Goal: Use online tool/utility: Use online tool/utility

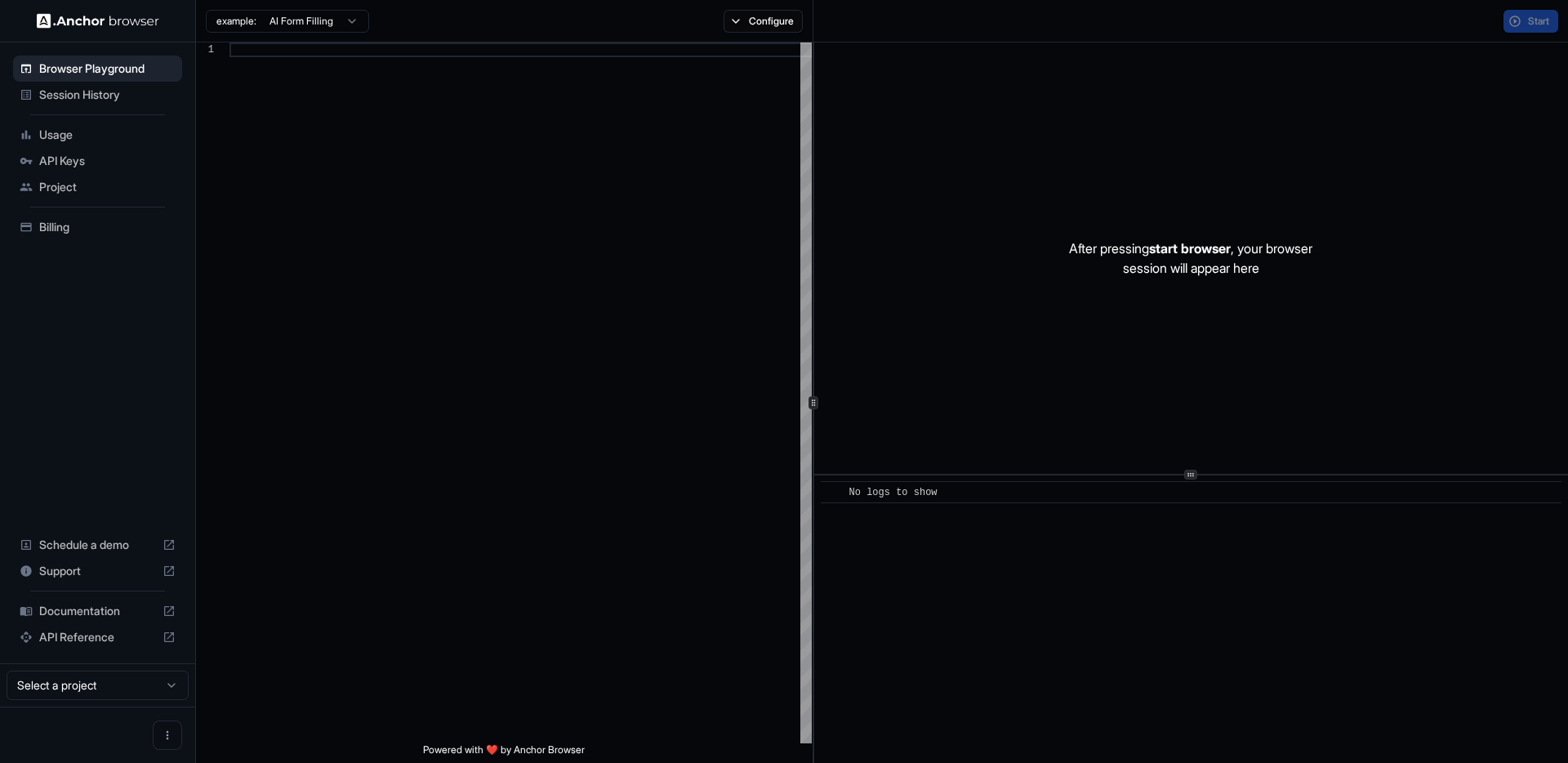
scroll to position [117, 0]
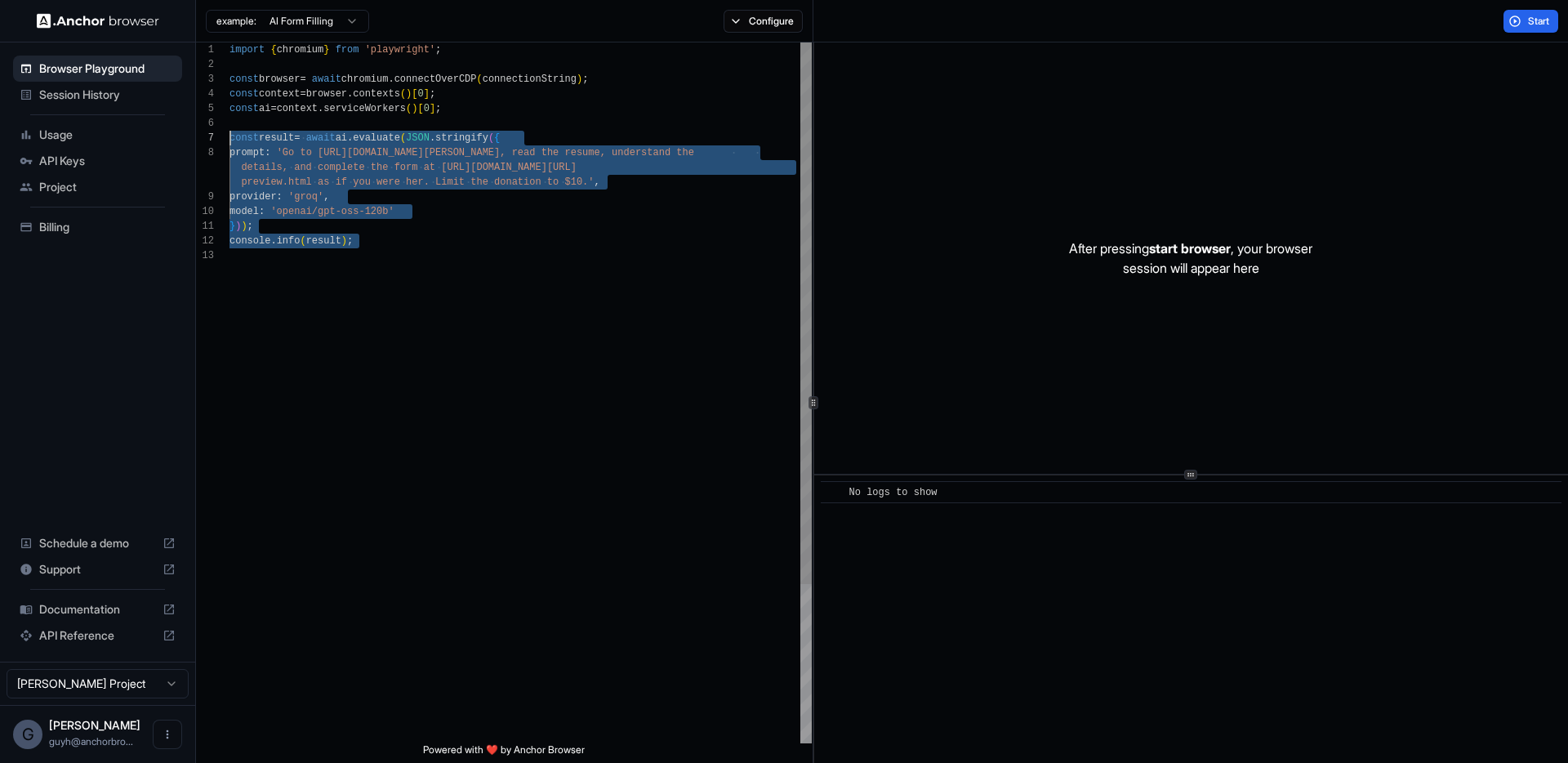
drag, startPoint x: 388, startPoint y: 282, endPoint x: 237, endPoint y: 129, distance: 215.0
click at [230, 130] on div "import { chromium } from 'playwright' ; const browser = await chromium . connec…" at bounding box center [521, 496] width 582 height 906
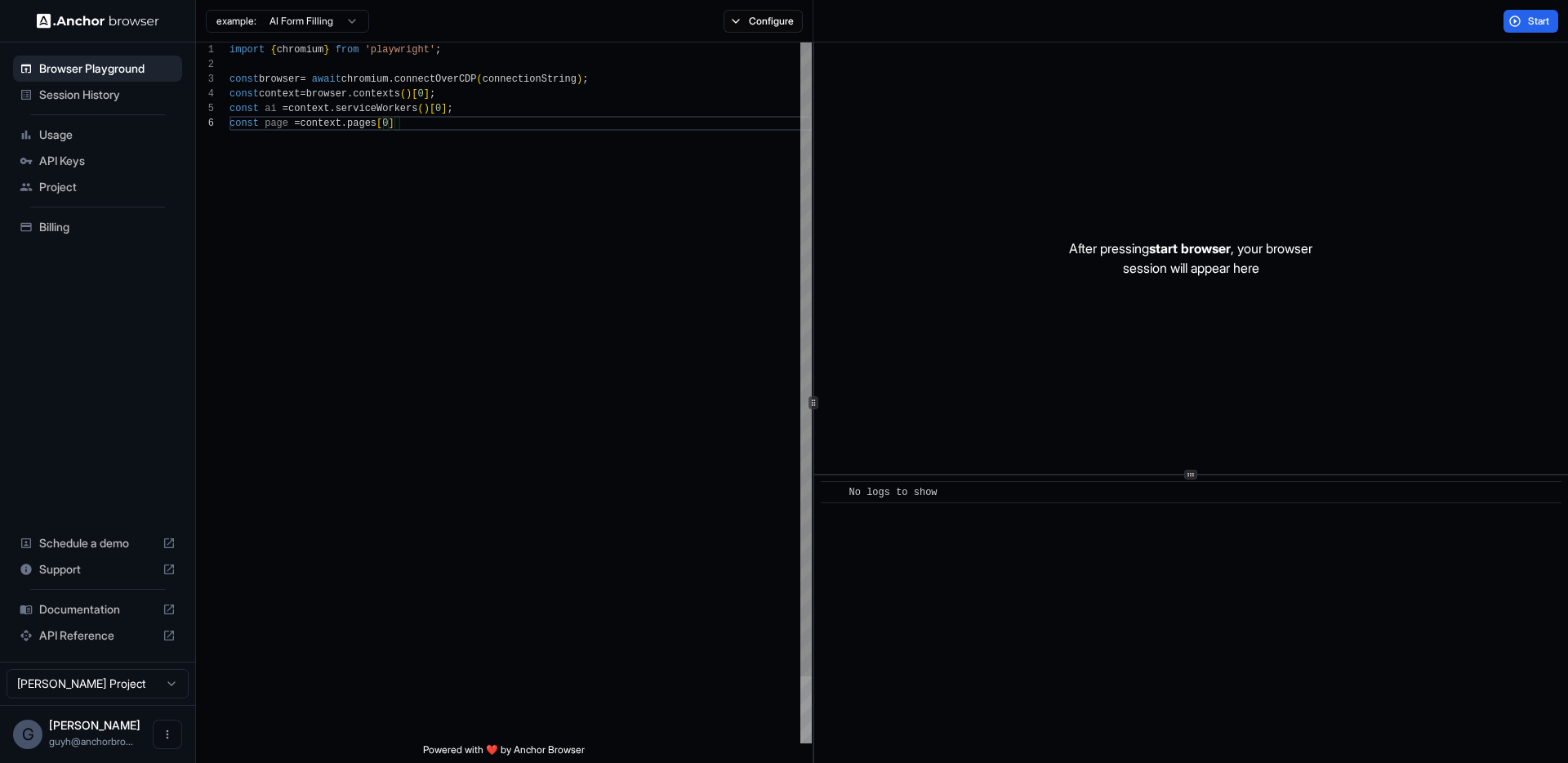
scroll to position [88, 0]
type textarea "**********"
click at [756, 32] on button "Configure" at bounding box center [763, 21] width 79 height 23
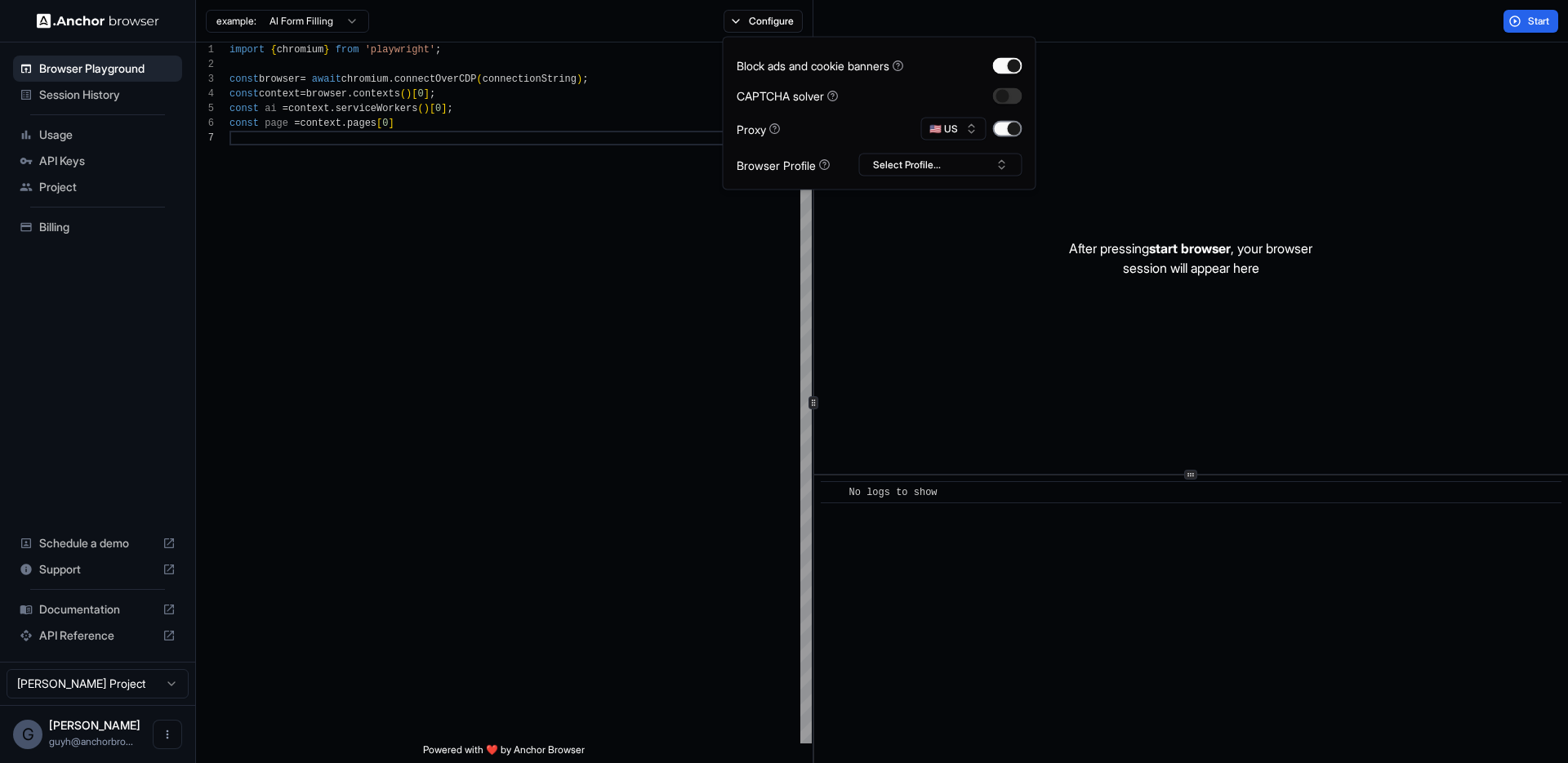
click at [1011, 133] on button "button" at bounding box center [1008, 129] width 30 height 16
click at [1011, 131] on button "button" at bounding box center [1008, 129] width 30 height 16
click at [1519, 25] on button "Start" at bounding box center [1530, 21] width 55 height 23
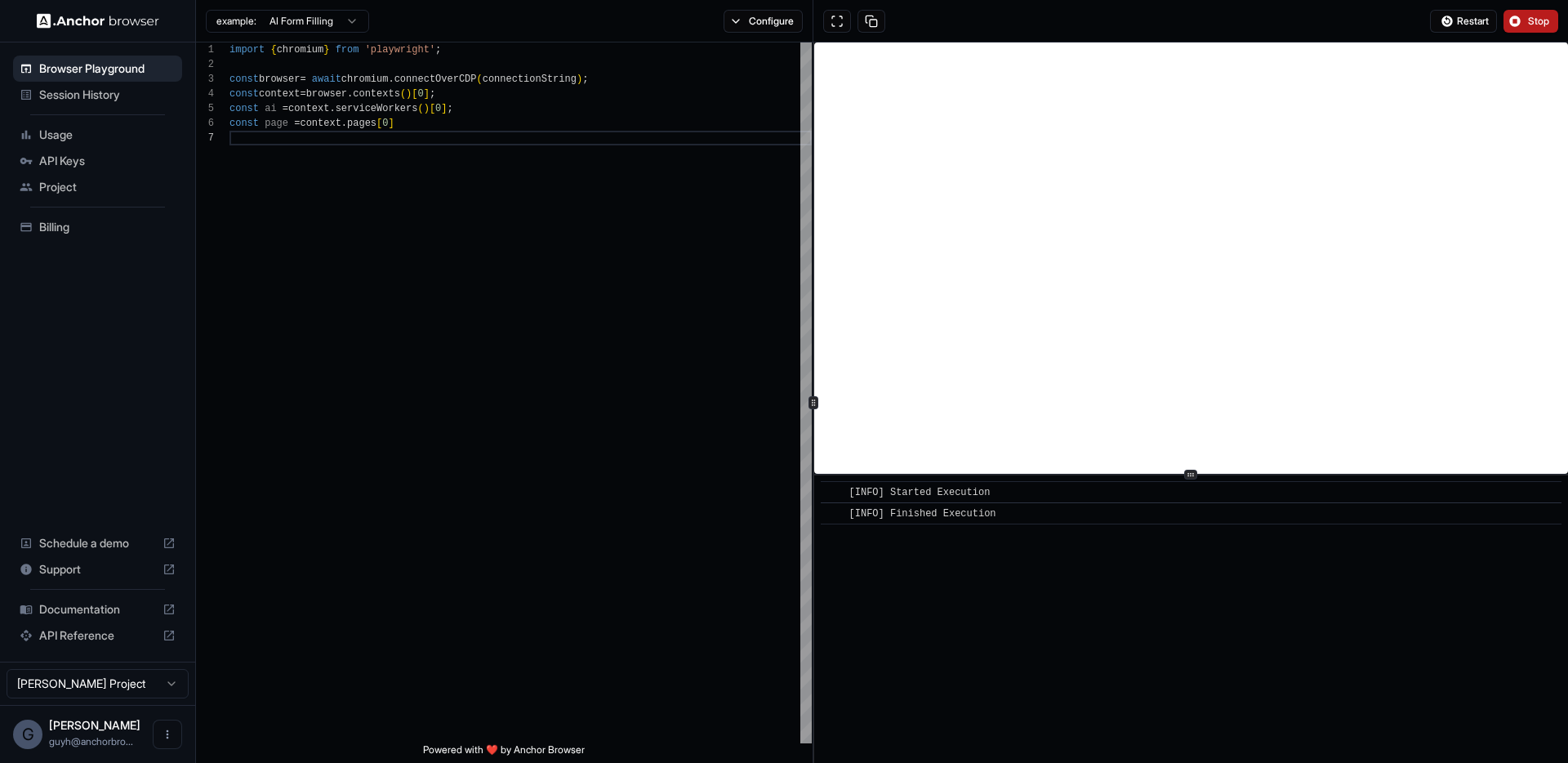
click at [1533, 16] on span "Stop" at bounding box center [1539, 21] width 23 height 13
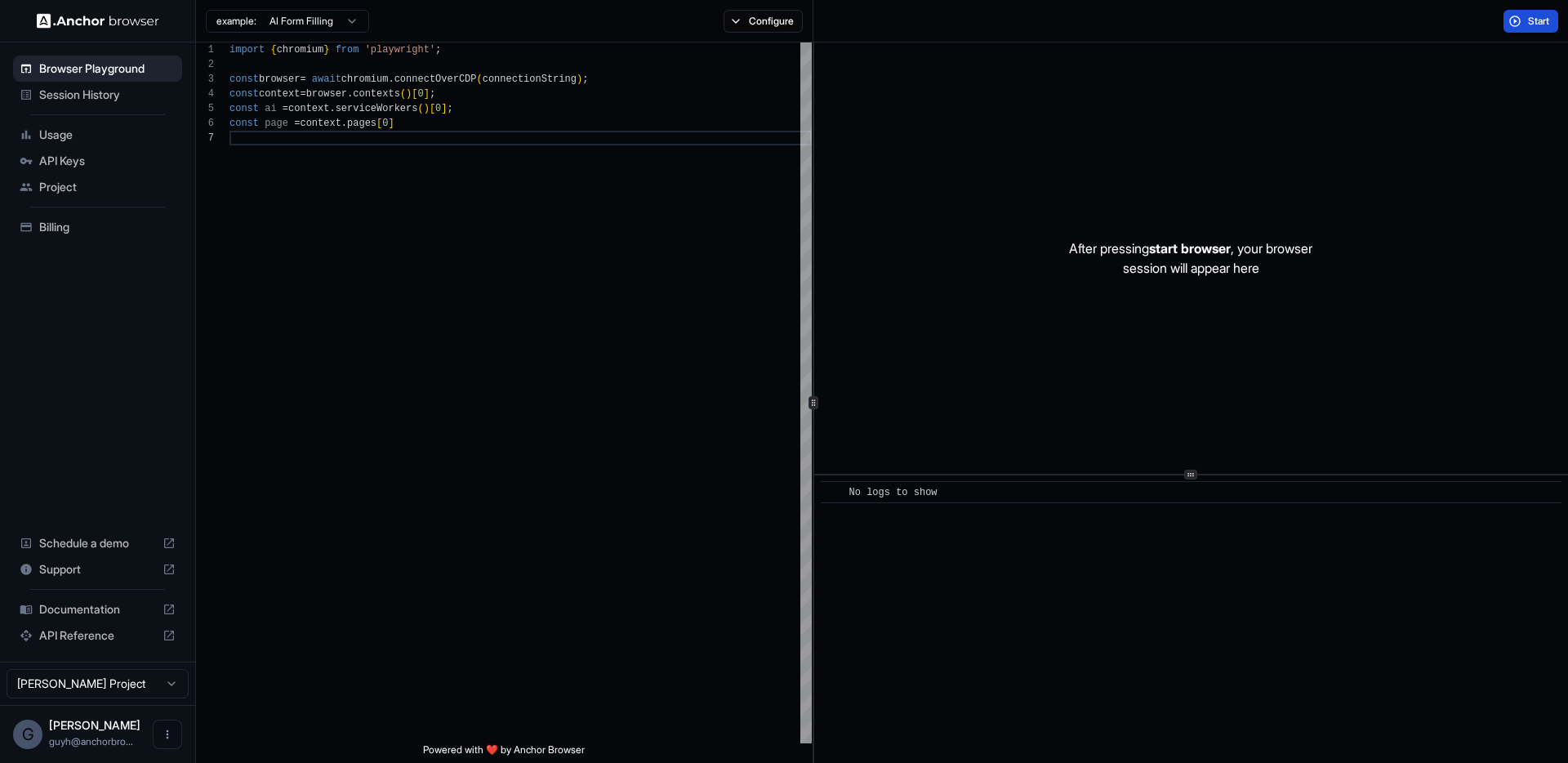
click at [1511, 20] on button "Start" at bounding box center [1530, 21] width 55 height 23
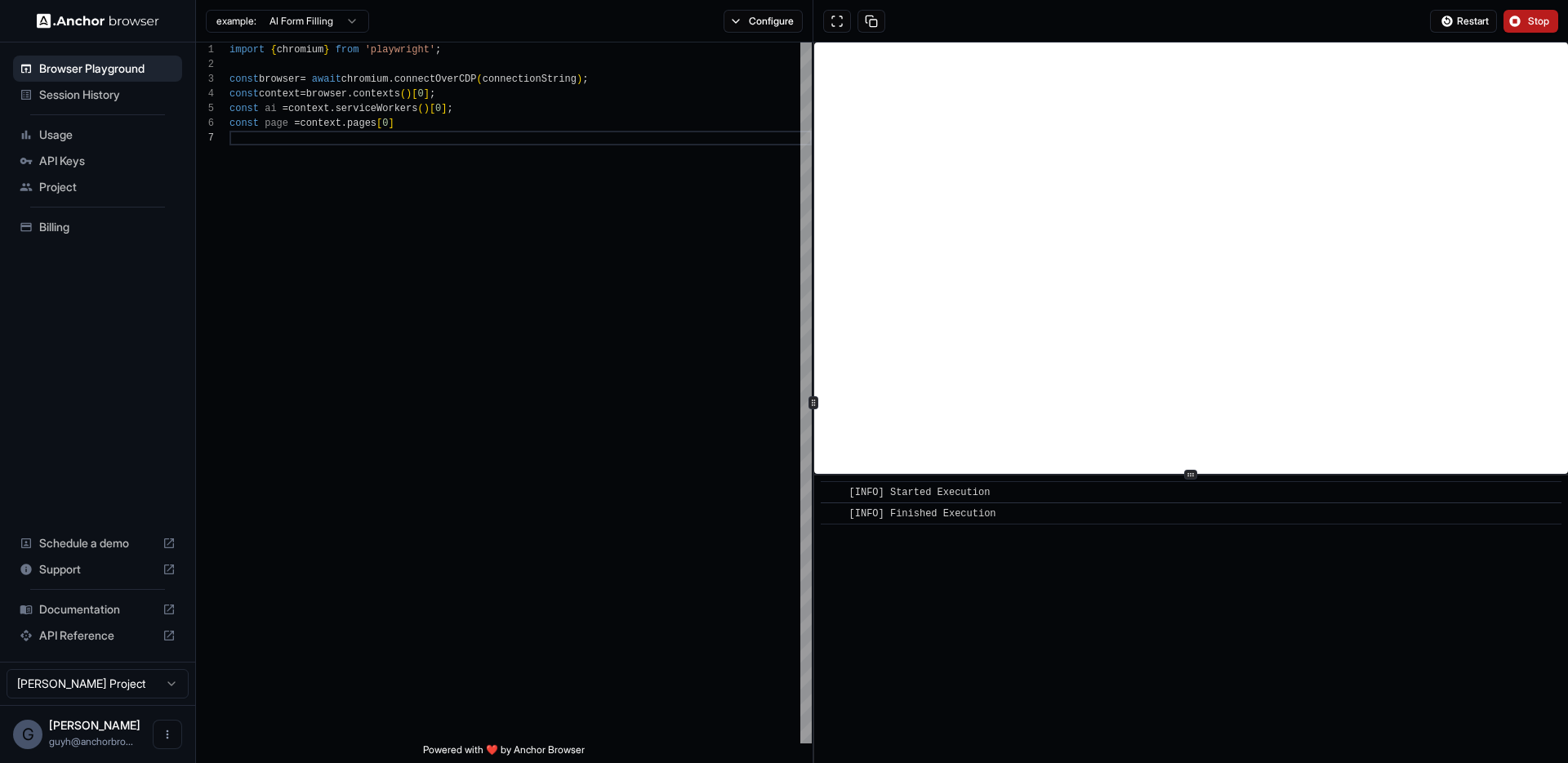
click at [1529, 15] on span "Stop" at bounding box center [1539, 21] width 23 height 13
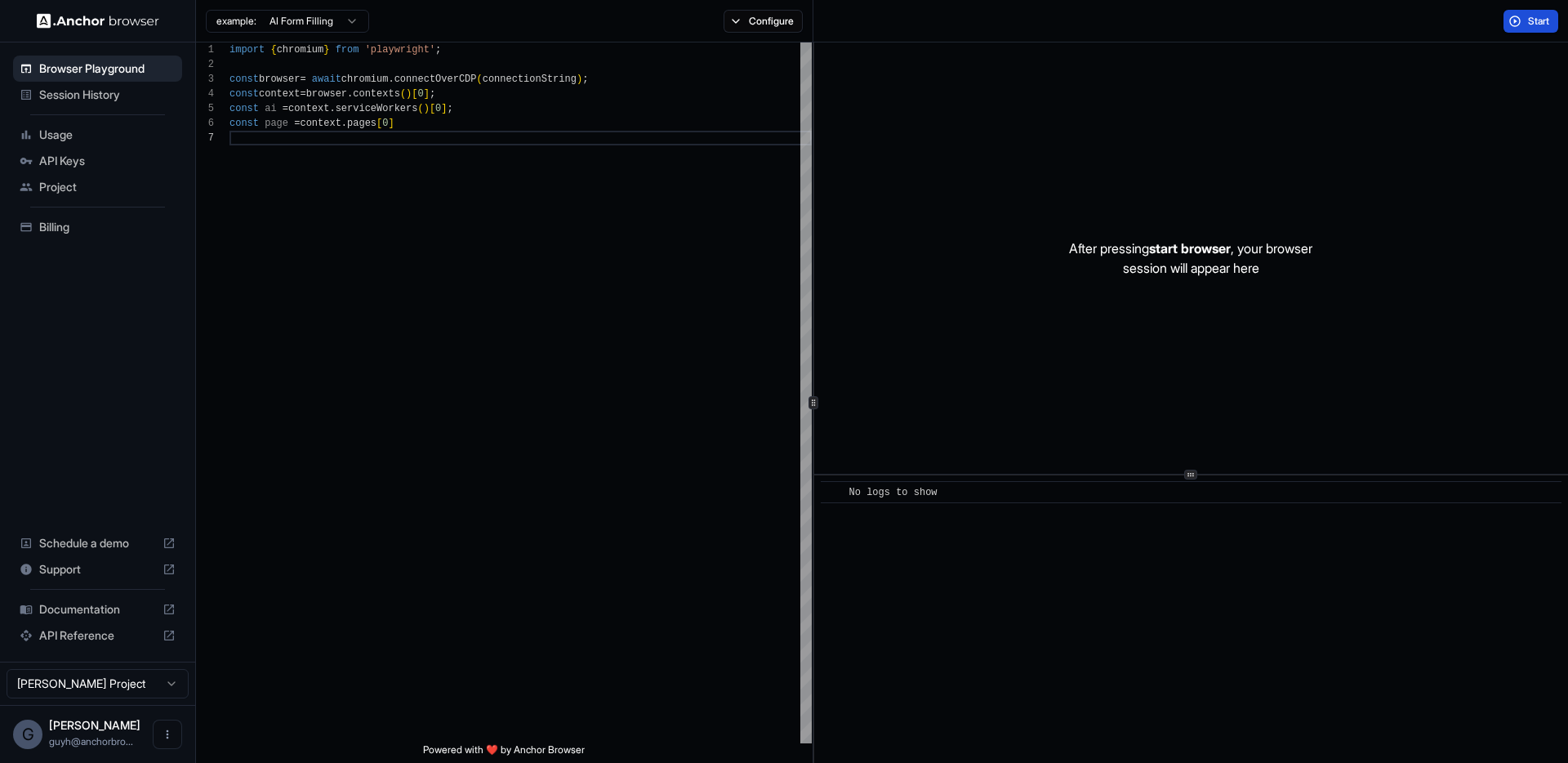
click at [1512, 17] on button "Start" at bounding box center [1530, 21] width 55 height 23
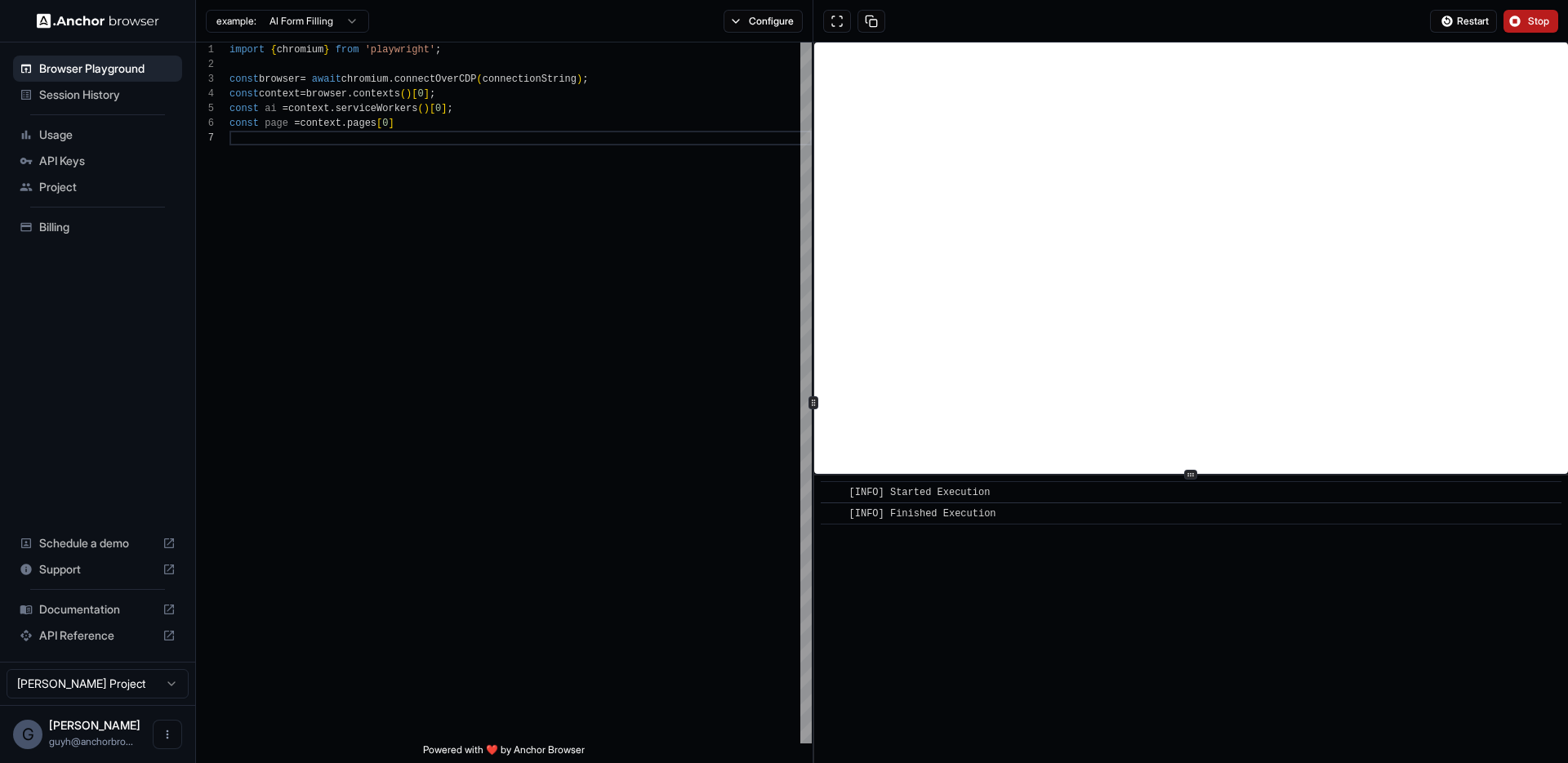
click at [1507, 18] on button "Stop" at bounding box center [1530, 21] width 55 height 23
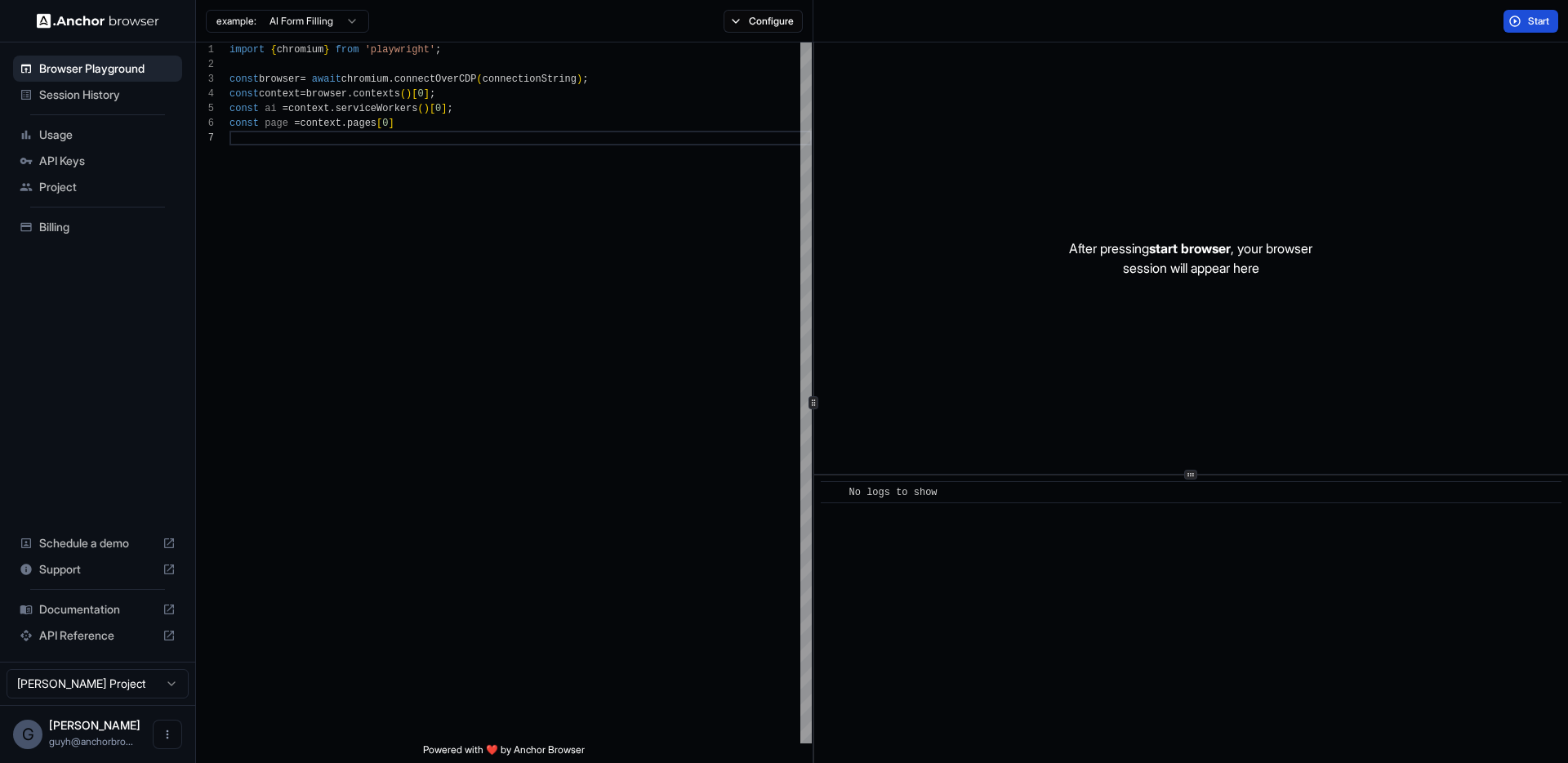
click at [1513, 22] on button "Start" at bounding box center [1530, 21] width 55 height 23
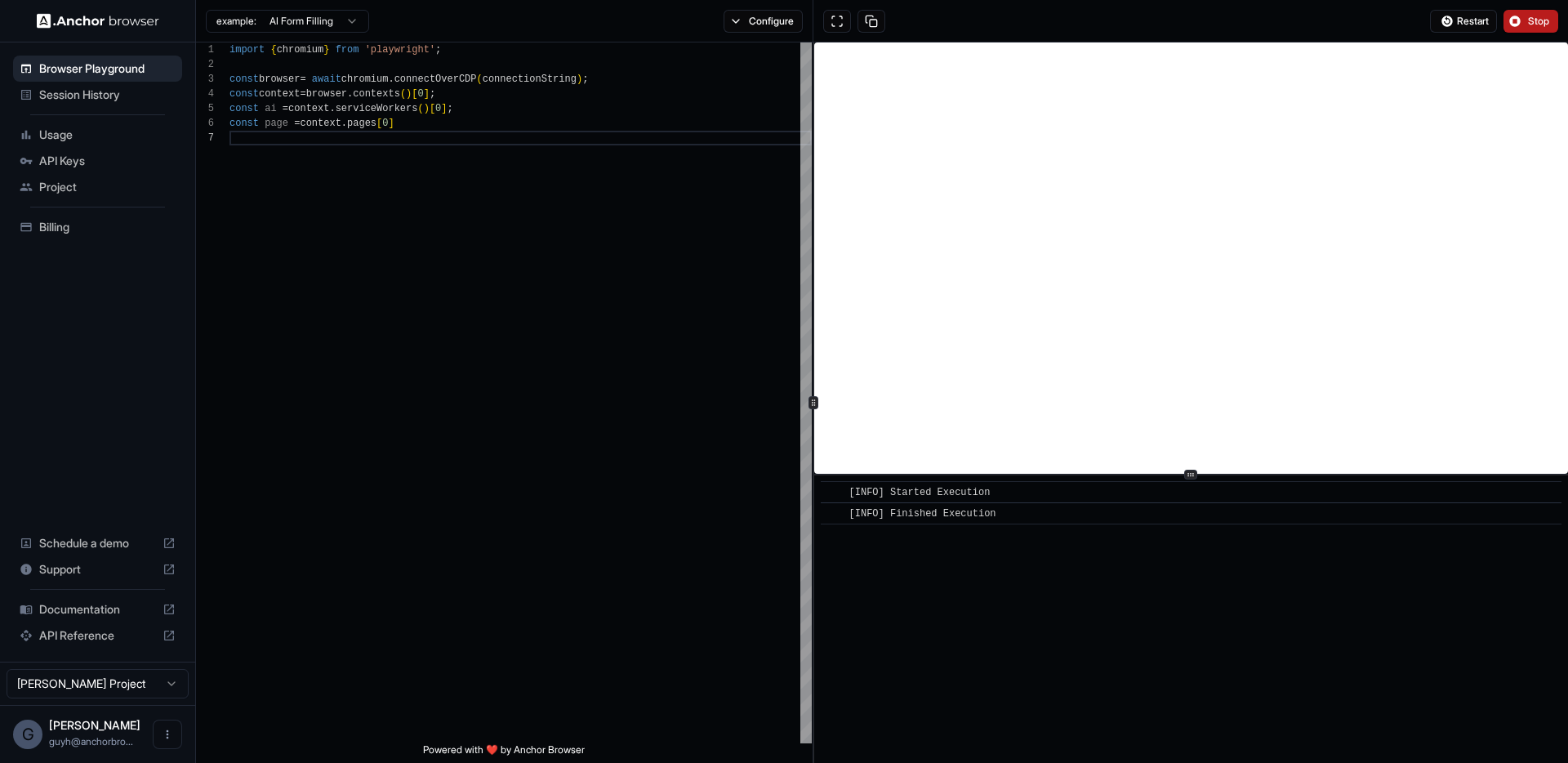
click at [1537, 22] on span "Stop" at bounding box center [1539, 21] width 23 height 13
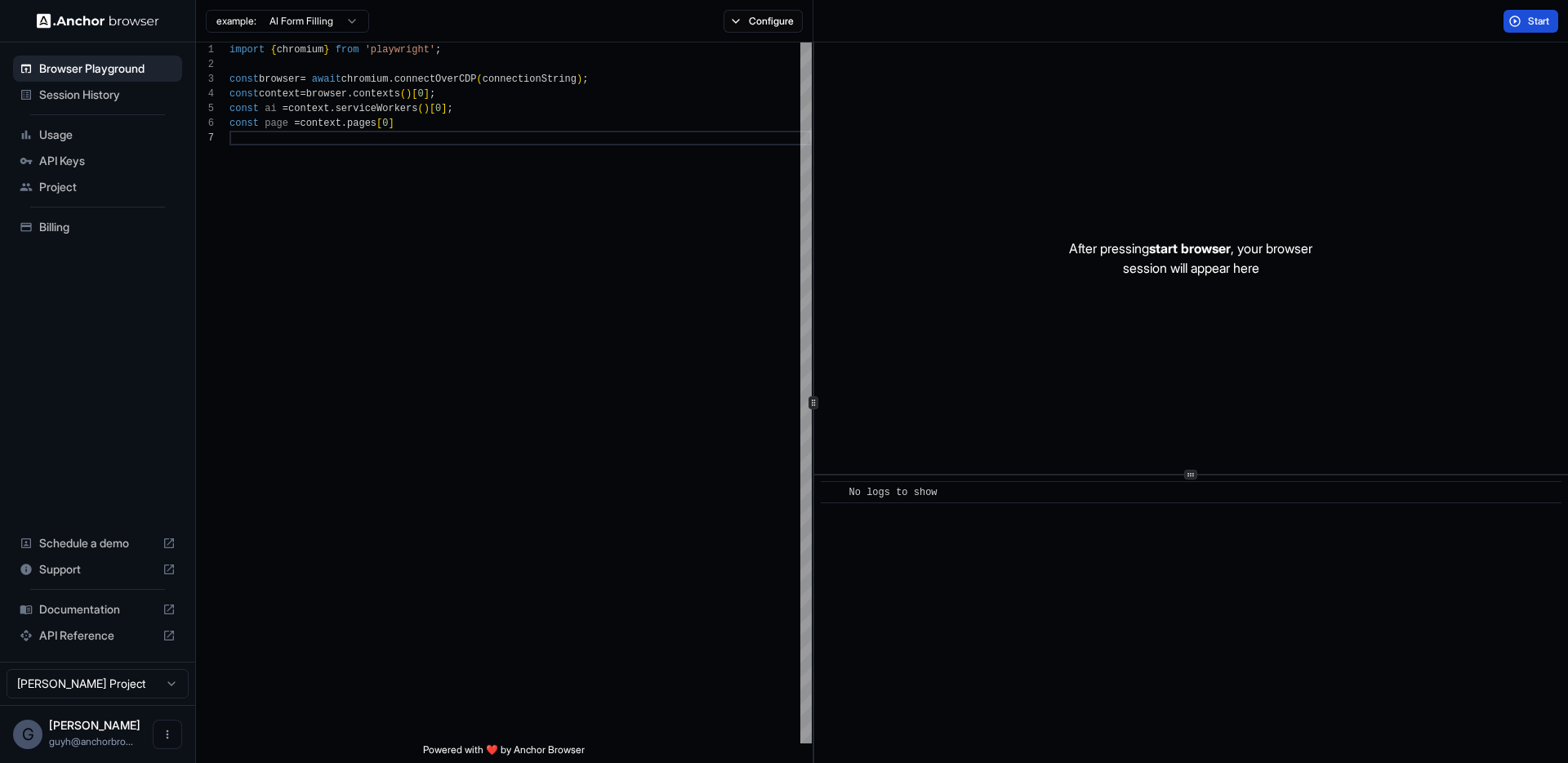
click at [1509, 16] on button "Start" at bounding box center [1530, 21] width 55 height 23
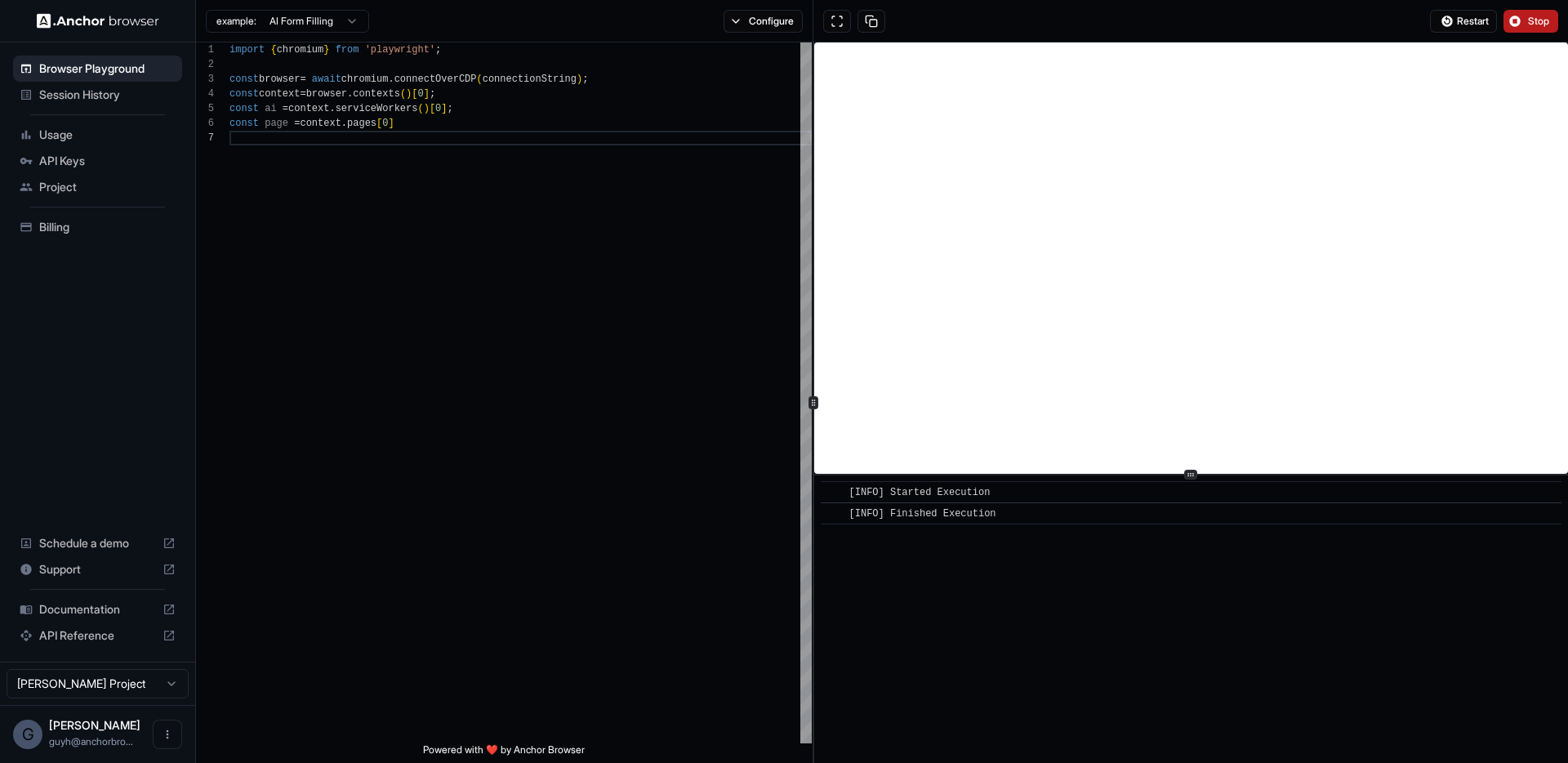
click at [1533, 21] on span "Stop" at bounding box center [1539, 21] width 23 height 13
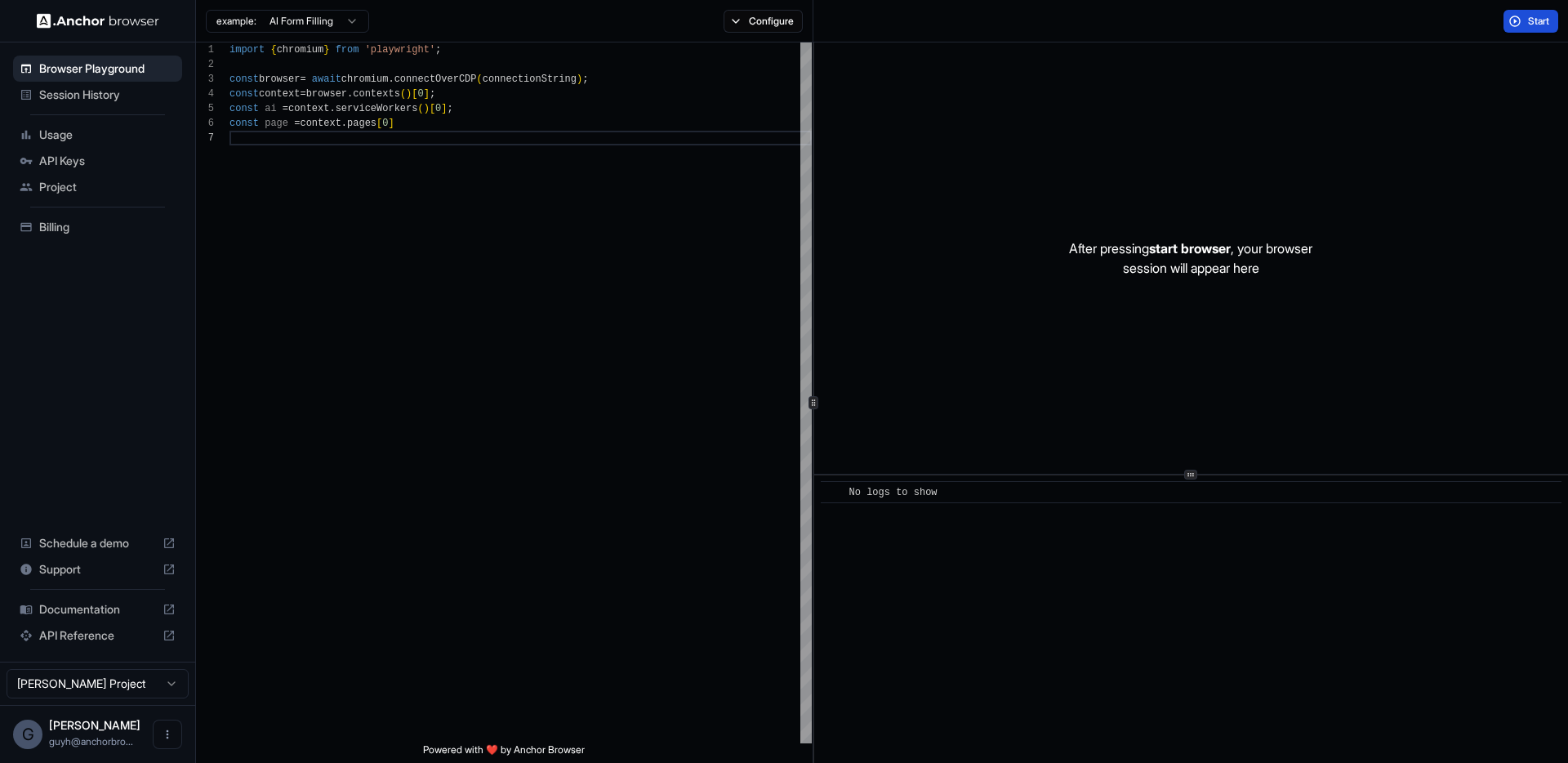
click at [1521, 25] on button "Start" at bounding box center [1530, 21] width 55 height 23
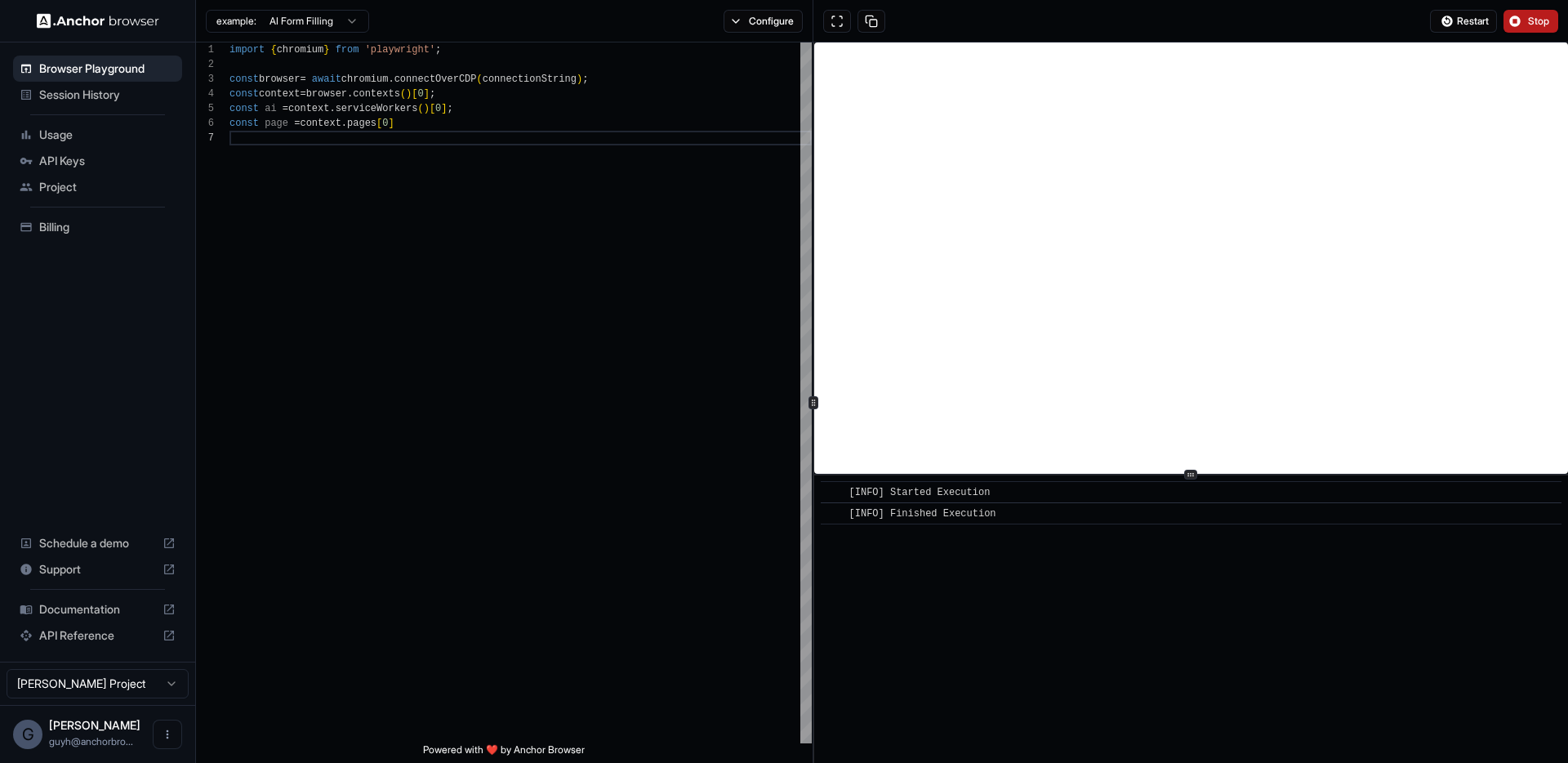
click at [1531, 15] on span "Stop" at bounding box center [1539, 21] width 23 height 13
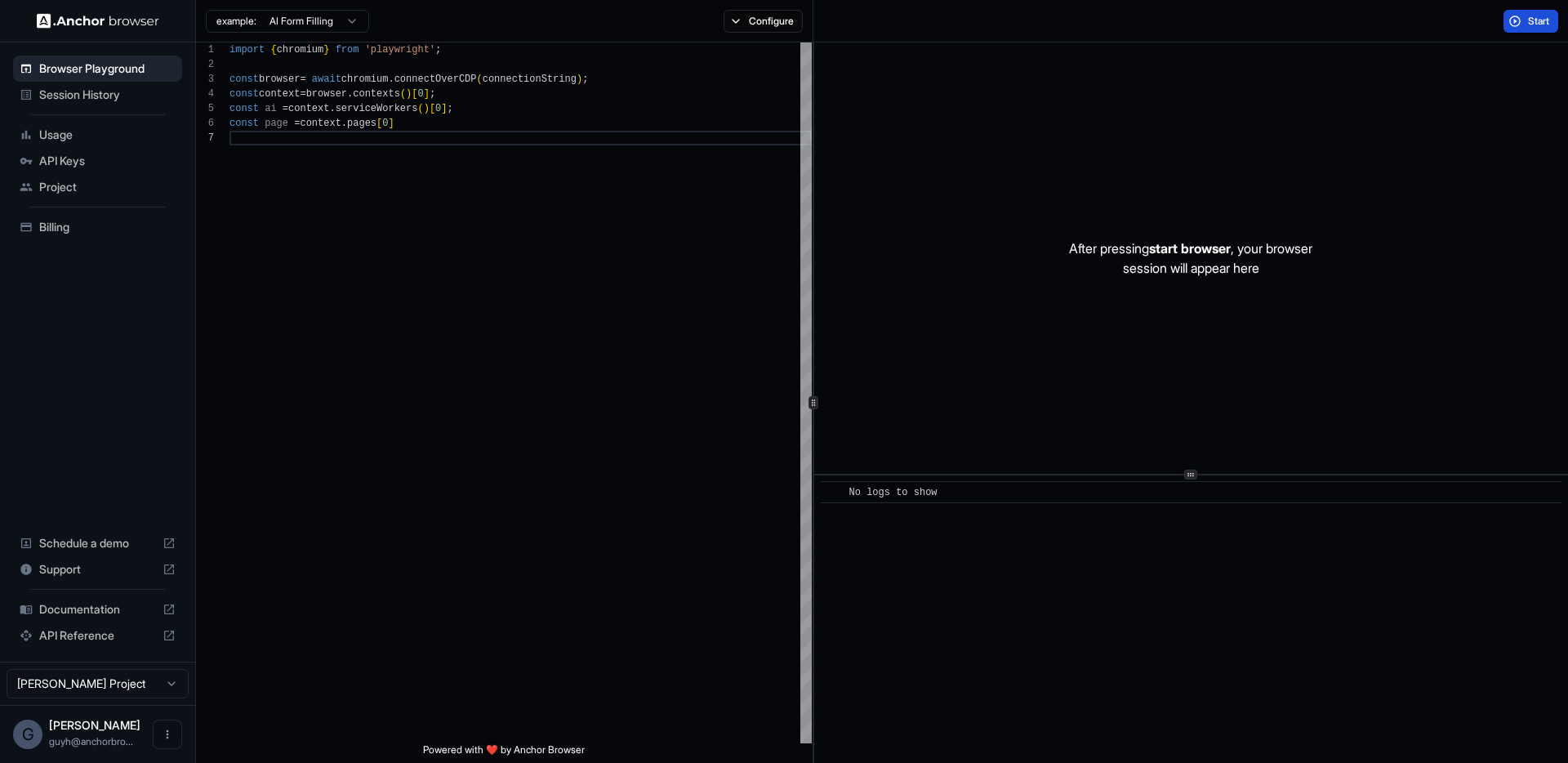
click at [1532, 21] on span "Start" at bounding box center [1539, 21] width 23 height 13
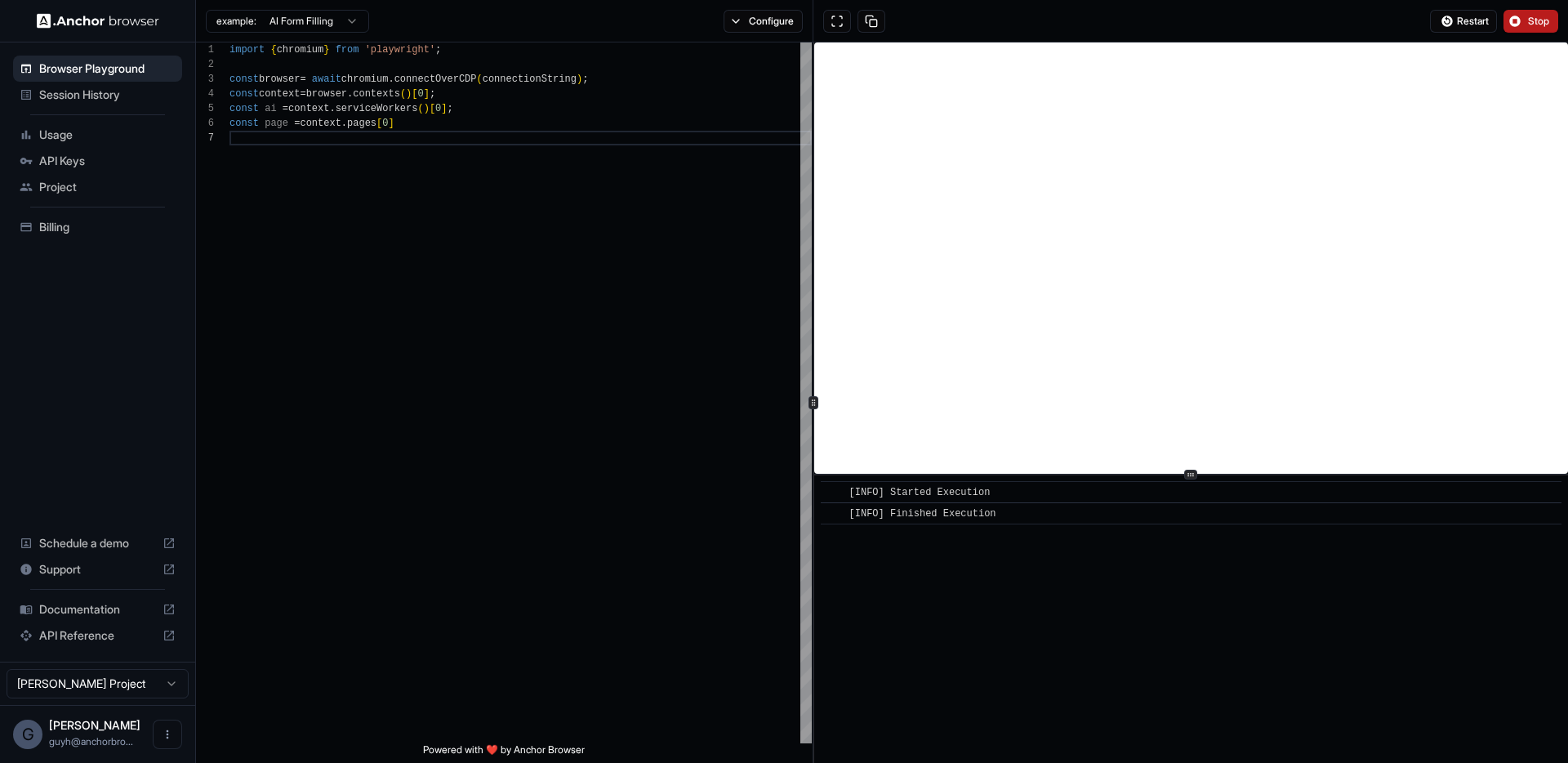
click at [1526, 21] on button "Stop" at bounding box center [1530, 21] width 55 height 23
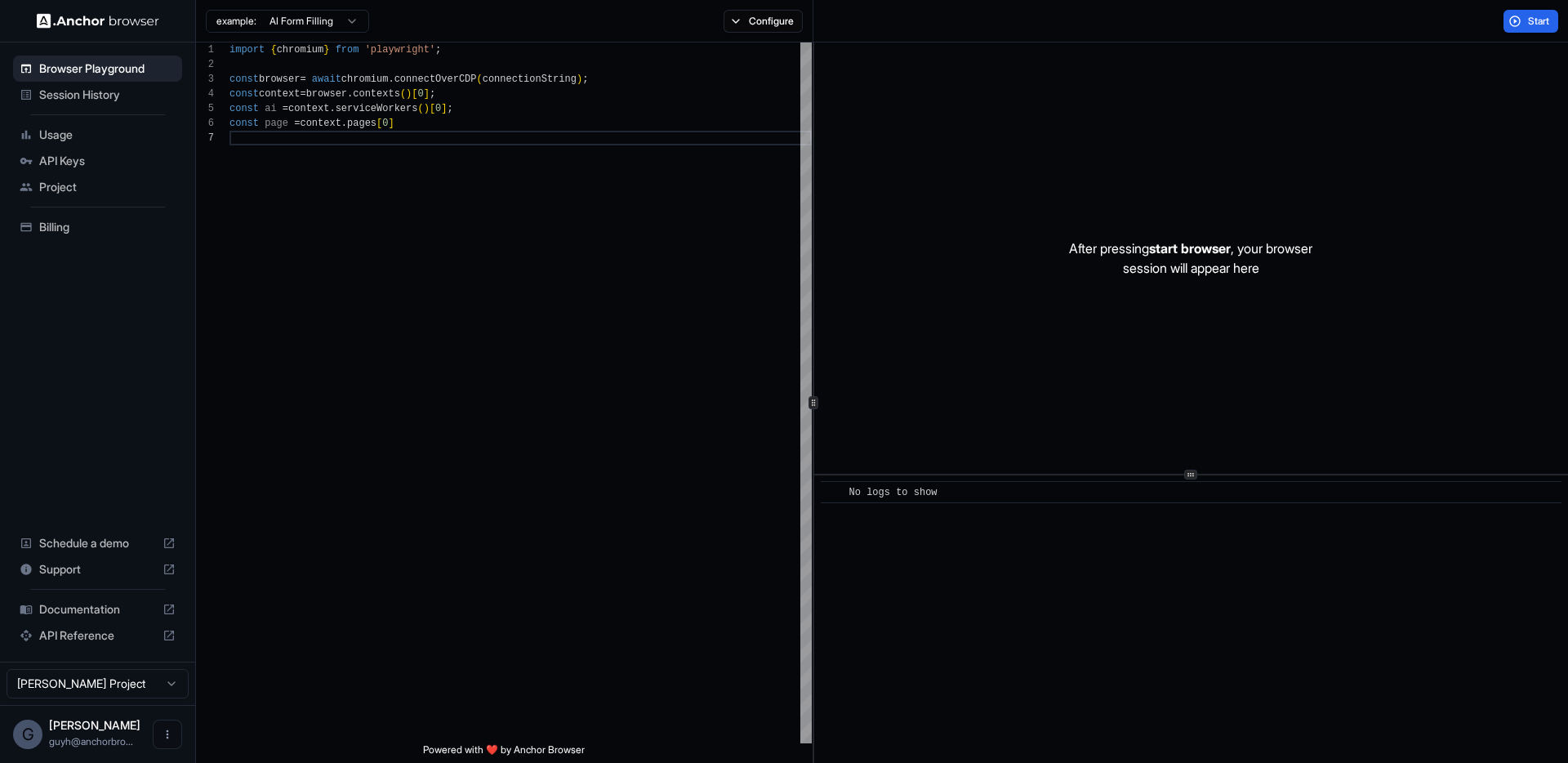
click at [1495, 25] on div "Start" at bounding box center [1530, 21] width 75 height 23
click at [1504, 20] on button "Start" at bounding box center [1530, 21] width 55 height 23
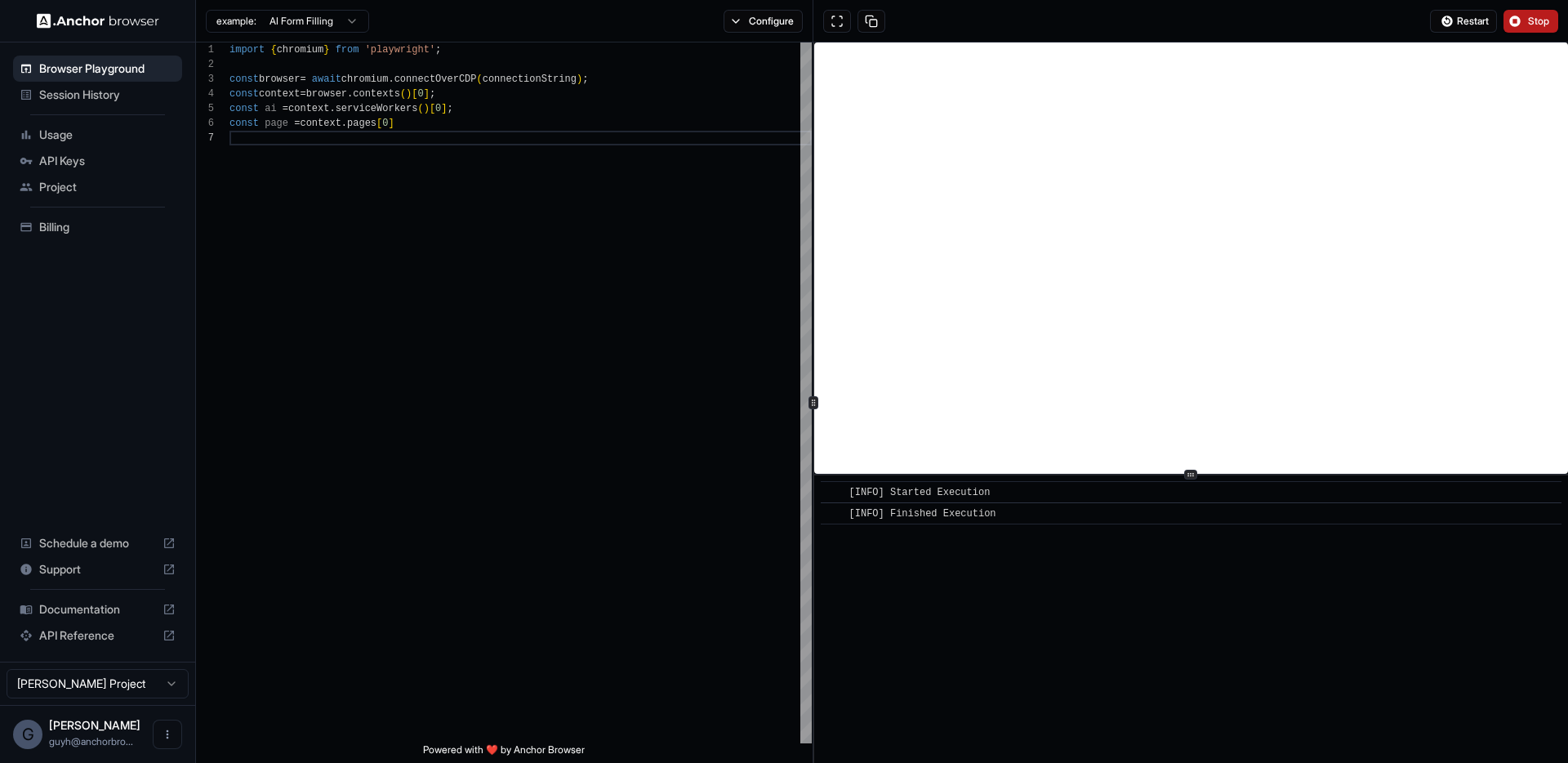
click at [1533, 21] on span "Stop" at bounding box center [1539, 21] width 23 height 13
